Goal: Find contact information: Find contact information

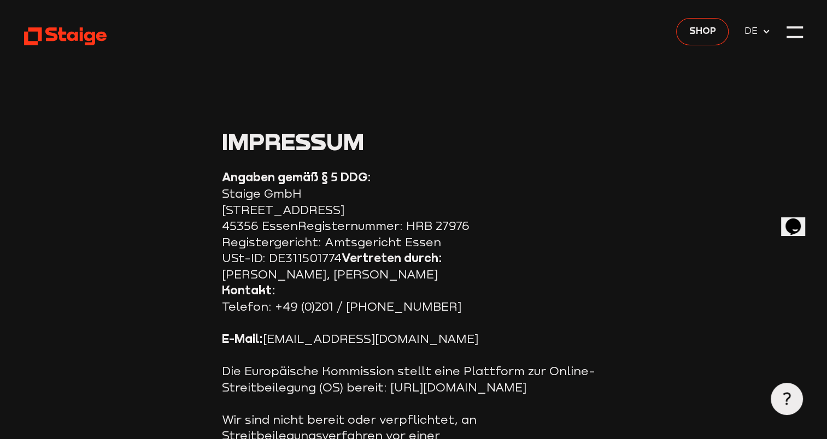
click at [361, 367] on p "Die Europäische Kommission stellt eine Plattform zur Online-Streitbeilegung (OS…" at bounding box center [413, 379] width 383 height 32
drag, startPoint x: 239, startPoint y: 281, endPoint x: 245, endPoint y: 284, distance: 6.1
click at [363, 315] on p "Kontakt: Telefon: +49 (0)201 / 24 68 51 0" at bounding box center [413, 298] width 383 height 32
